Goal: Information Seeking & Learning: Learn about a topic

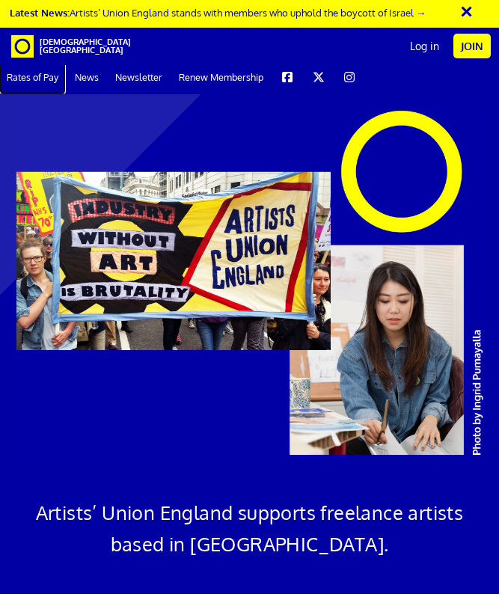
click at [33, 79] on link "Rates of Pay" at bounding box center [32, 77] width 65 height 34
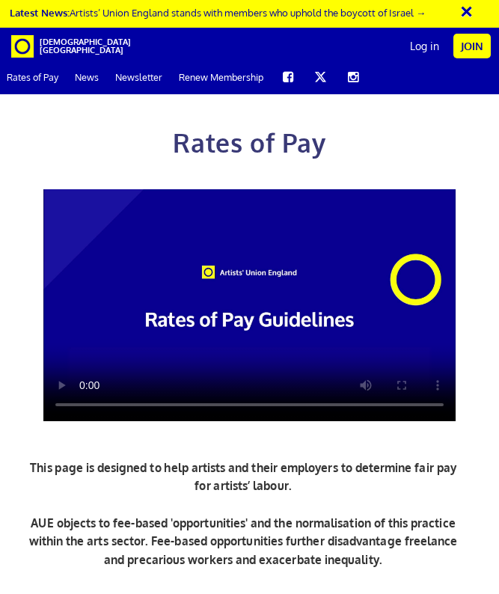
scroll to position [0, 214]
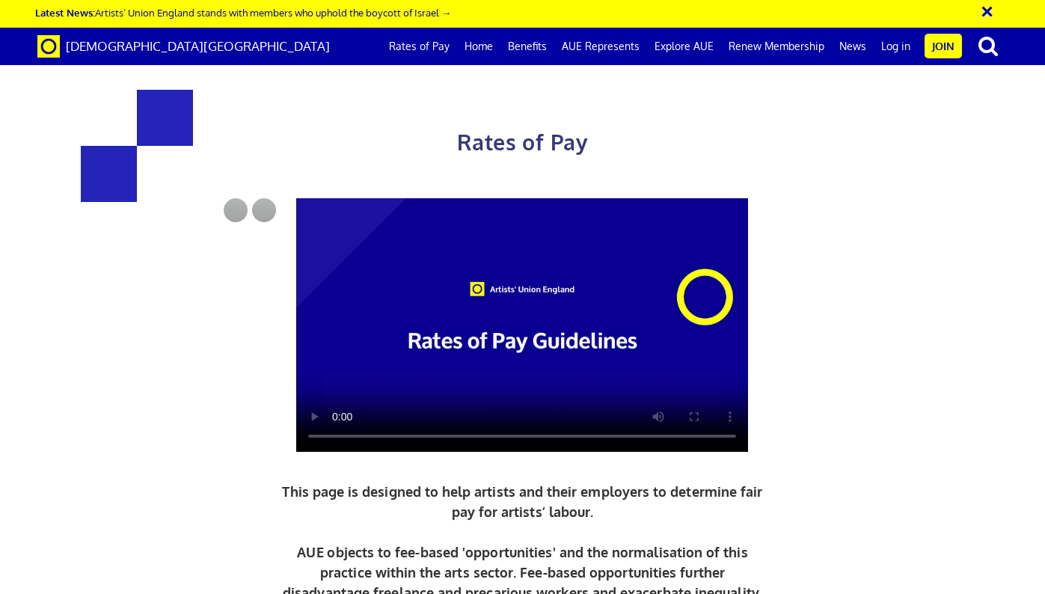
scroll to position [0, 7]
